Goal: Task Accomplishment & Management: Manage account settings

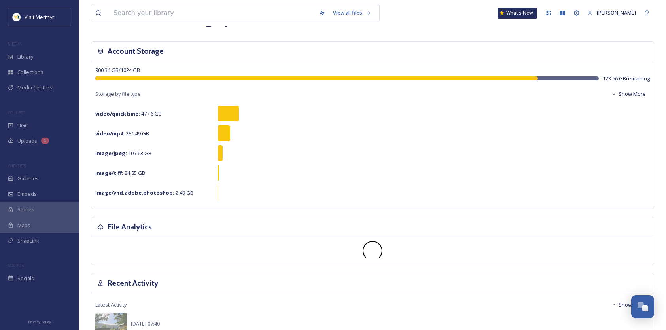
scroll to position [40, 0]
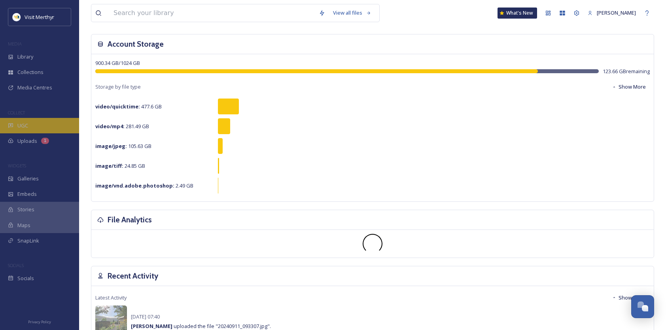
click at [20, 120] on div "UGC" at bounding box center [39, 125] width 79 height 15
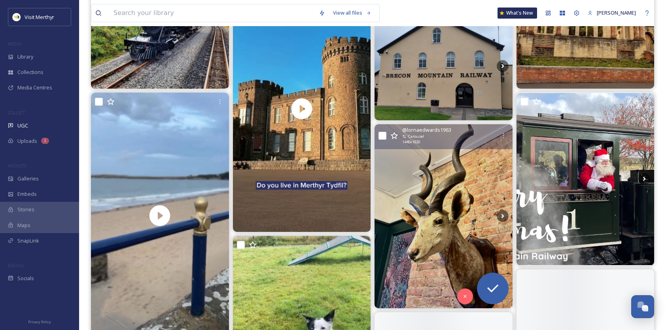
scroll to position [831, 0]
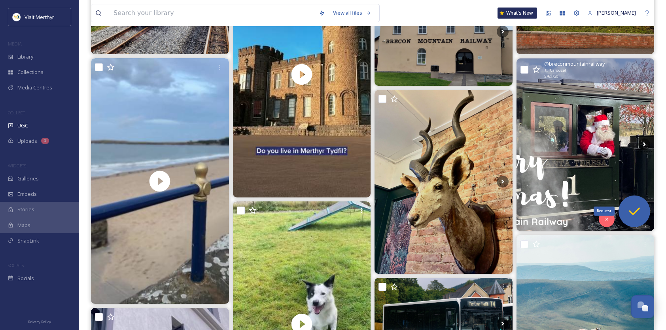
click at [642, 211] on icon at bounding box center [634, 211] width 16 height 16
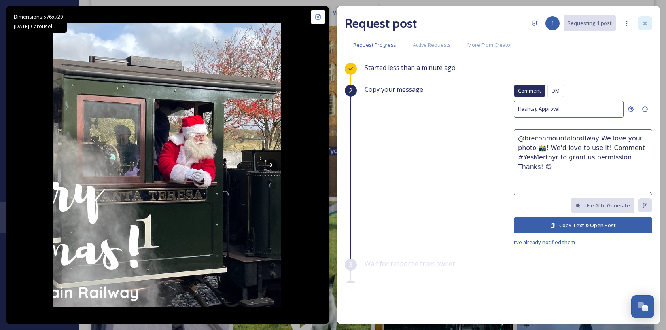
click at [644, 23] on icon at bounding box center [645, 23] width 6 height 6
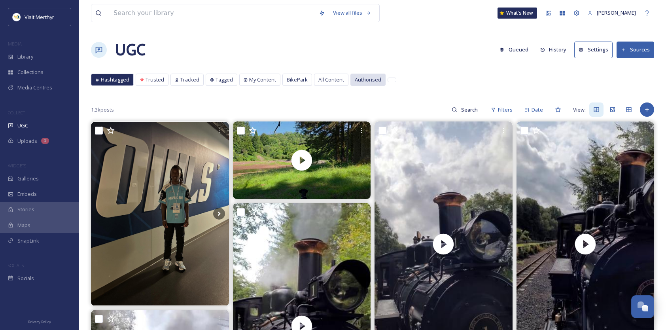
click at [371, 78] on span "Authorised" at bounding box center [368, 80] width 26 height 8
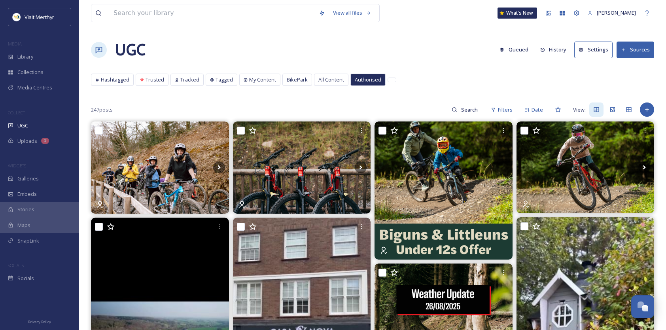
click at [634, 47] on button "Sources" at bounding box center [636, 50] width 38 height 16
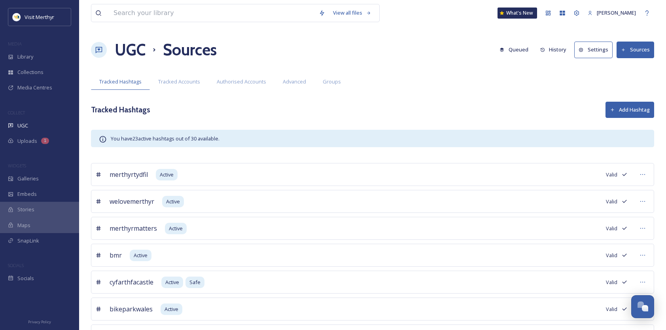
drag, startPoint x: 241, startPoint y: 80, endPoint x: 259, endPoint y: 97, distance: 24.4
click at [241, 81] on span "Authorised Accounts" at bounding box center [241, 82] width 49 height 8
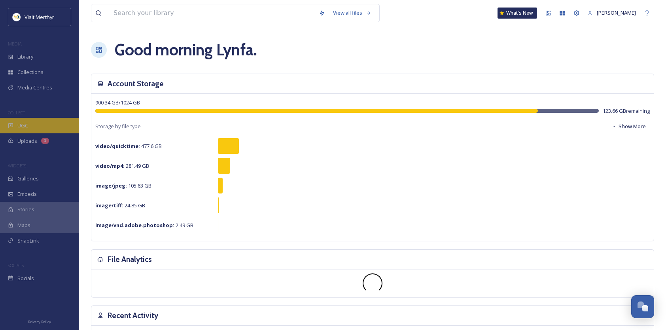
click at [17, 125] on span "UGC" at bounding box center [22, 126] width 11 height 8
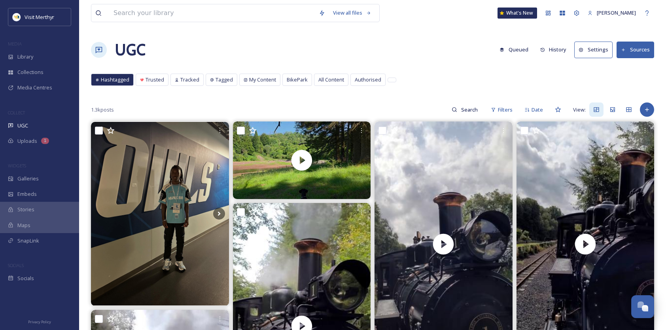
click at [636, 48] on button "Sources" at bounding box center [636, 50] width 38 height 16
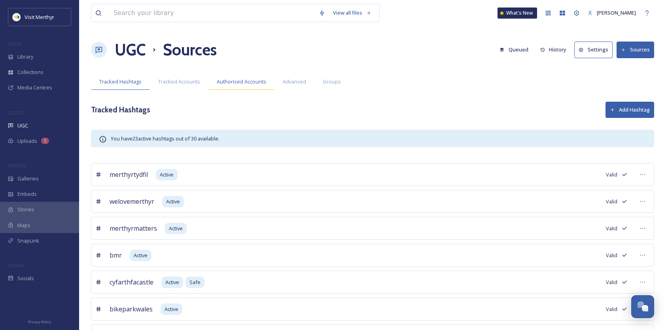
click at [248, 81] on span "Authorised Accounts" at bounding box center [241, 82] width 49 height 8
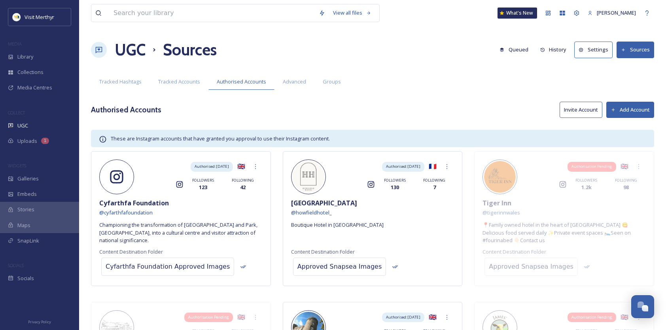
click at [634, 106] on button "Add Account" at bounding box center [630, 110] width 48 height 16
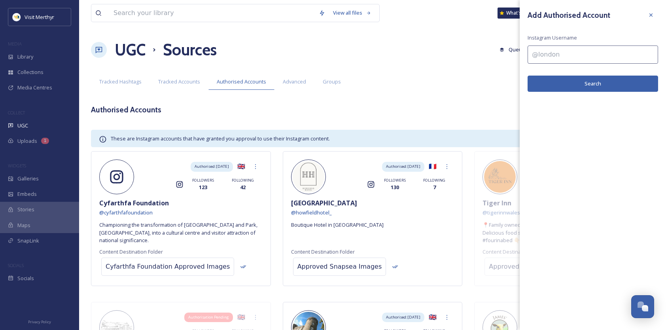
click at [566, 53] on input at bounding box center [593, 54] width 131 height 18
type input "@breconmountainrailway"
click at [575, 78] on button "Search" at bounding box center [593, 84] width 131 height 16
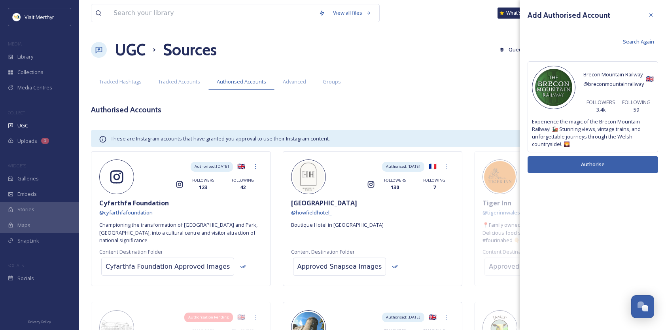
click at [474, 79] on div "Tracked Hashtags Tracked Accounts Authorised Accounts Advanced Groups" at bounding box center [372, 82] width 563 height 16
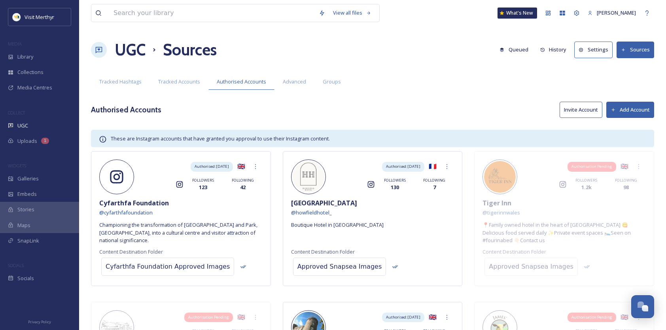
click at [580, 108] on button "Invite Account" at bounding box center [581, 110] width 43 height 16
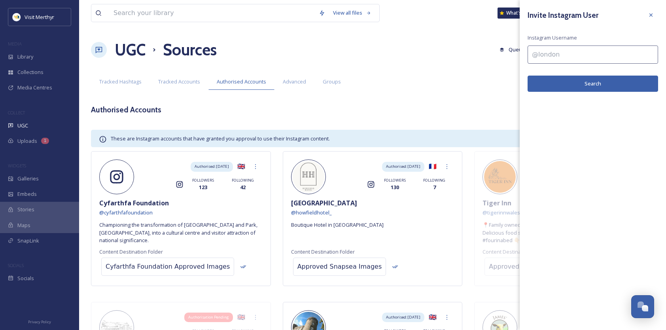
click at [565, 57] on input at bounding box center [593, 54] width 131 height 18
type input "breconmountainrailway"
click at [583, 82] on button "Search" at bounding box center [593, 84] width 131 height 16
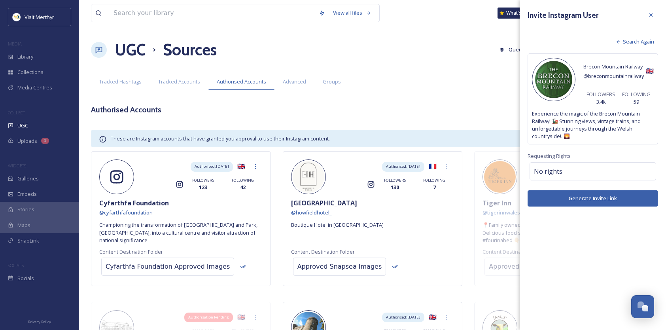
click at [581, 195] on button "Generate Invite Link" at bounding box center [593, 198] width 131 height 16
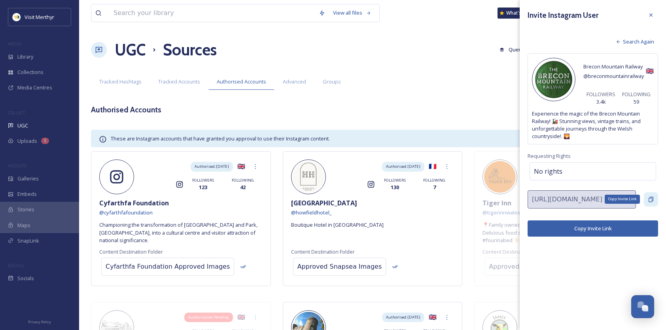
click at [649, 198] on icon at bounding box center [651, 199] width 6 height 6
